Goal: Task Accomplishment & Management: Manage account settings

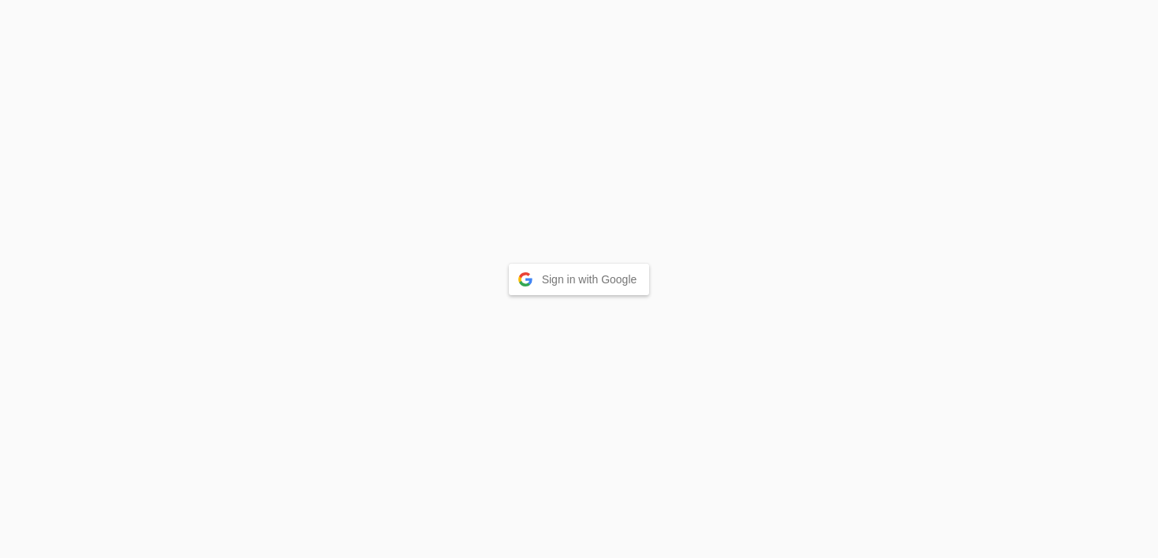
click at [605, 293] on button "Sign in with Google" at bounding box center [579, 280] width 141 height 32
